Goal: Task Accomplishment & Management: Use online tool/utility

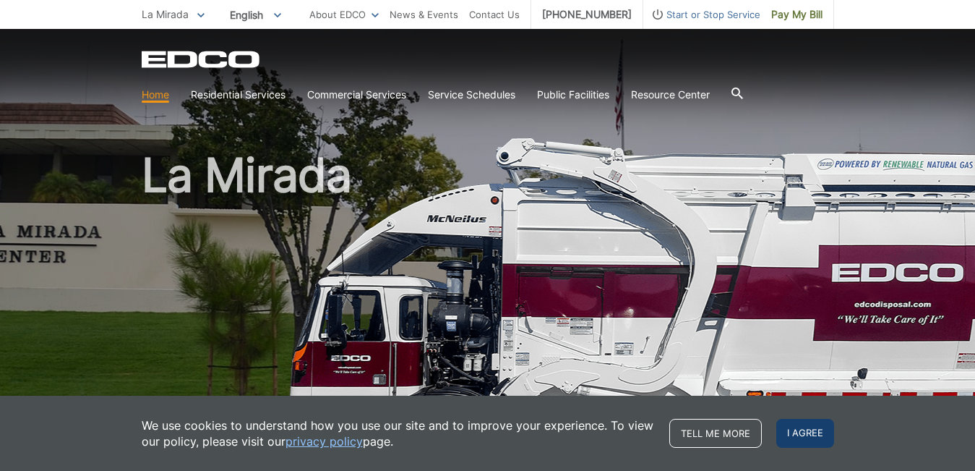
click at [801, 432] on span "I agree" at bounding box center [805, 433] width 58 height 29
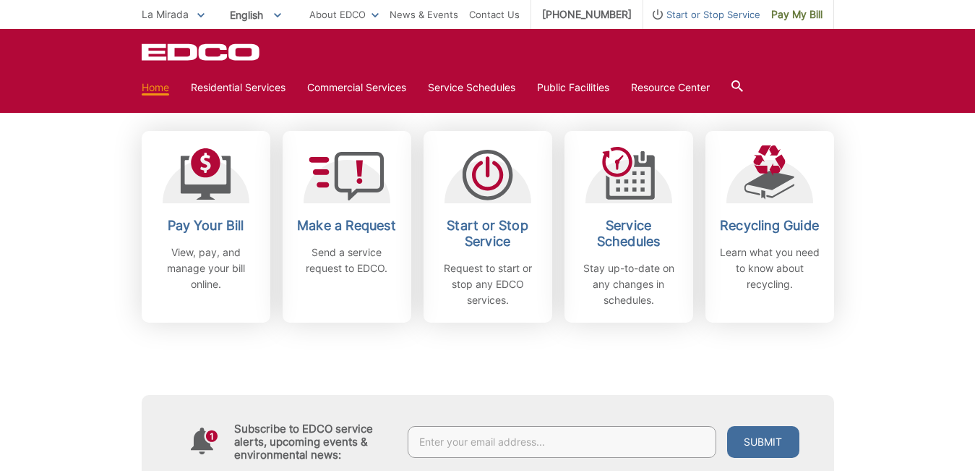
scroll to position [414, 0]
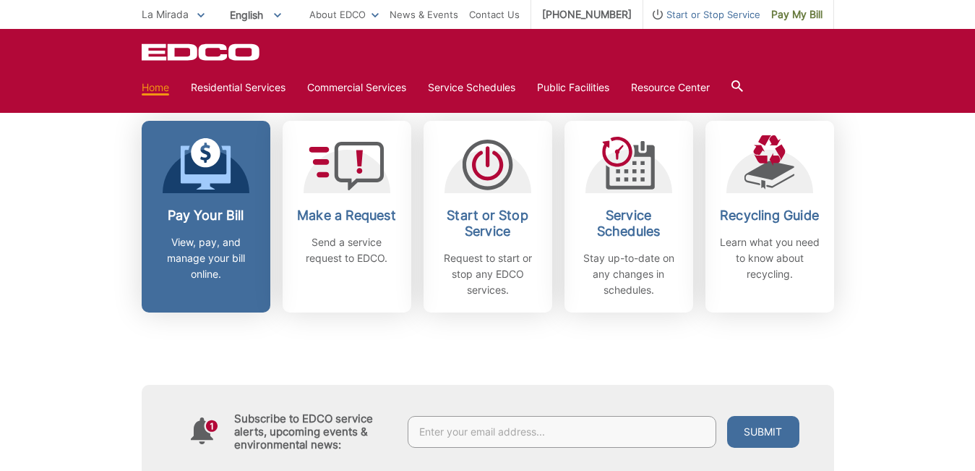
click at [216, 258] on p "View, pay, and manage your bill online." at bounding box center [206, 258] width 107 height 48
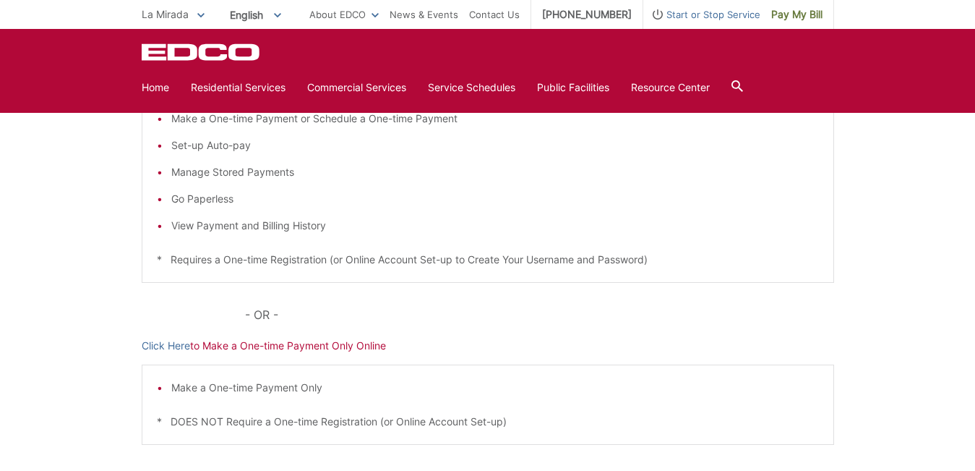
scroll to position [328, 0]
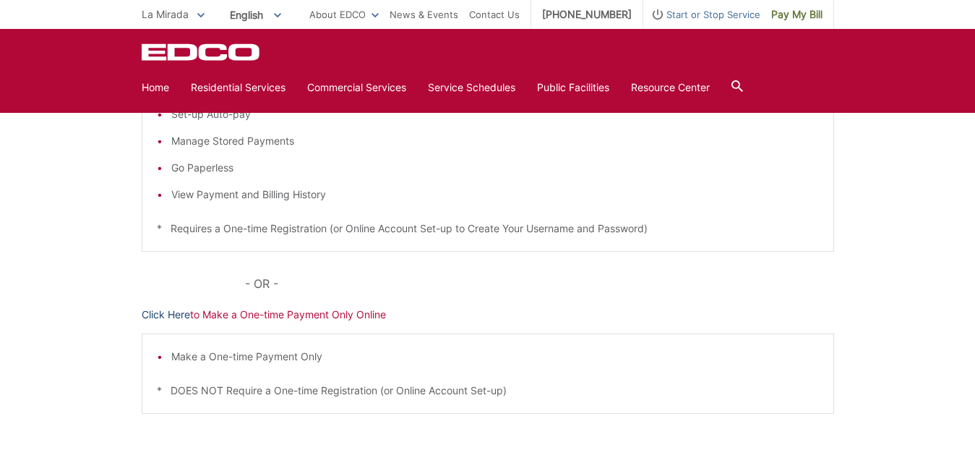
click at [174, 314] on link "Click Here" at bounding box center [166, 315] width 48 height 16
